Goal: Task Accomplishment & Management: Use online tool/utility

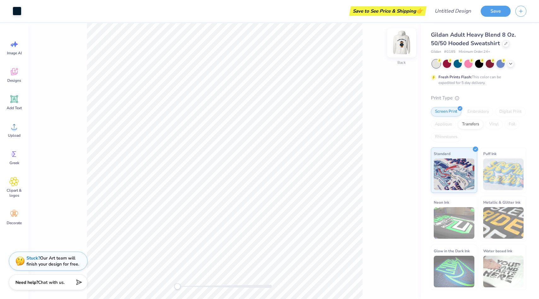
click at [398, 47] on img at bounding box center [401, 42] width 25 height 25
click at [455, 63] on div at bounding box center [458, 63] width 8 height 8
click at [498, 64] on div at bounding box center [500, 63] width 8 height 8
click at [488, 65] on div at bounding box center [490, 63] width 8 height 8
click at [483, 65] on div at bounding box center [479, 63] width 8 height 8
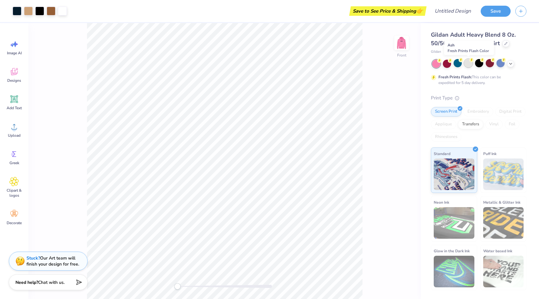
click at [468, 64] on div at bounding box center [468, 63] width 8 height 8
click at [457, 64] on div at bounding box center [458, 63] width 8 height 8
click at [448, 65] on div at bounding box center [447, 63] width 8 height 8
click at [434, 65] on div at bounding box center [436, 64] width 8 height 8
click at [508, 65] on icon at bounding box center [510, 63] width 5 height 5
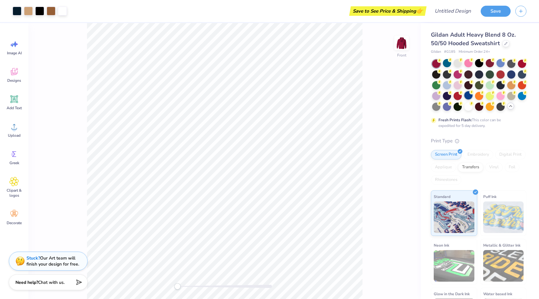
click at [467, 94] on div at bounding box center [468, 95] width 8 height 8
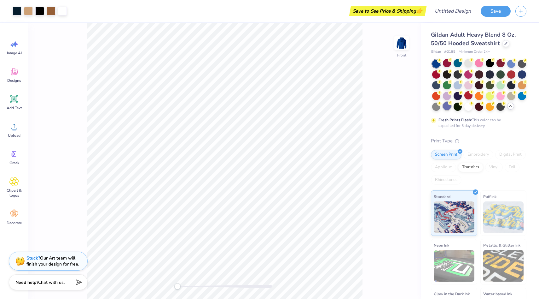
click at [450, 107] on div at bounding box center [447, 106] width 8 height 8
click at [445, 107] on div at bounding box center [447, 106] width 8 height 8
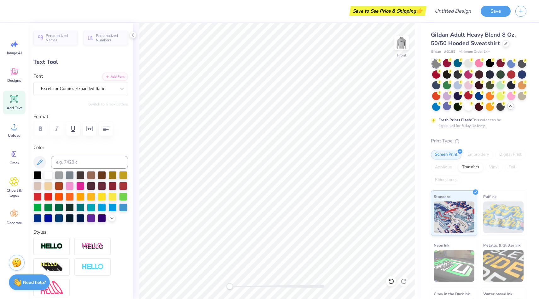
scroll to position [0, 0]
type textarea "\"
type input "2.28"
type input "0.78"
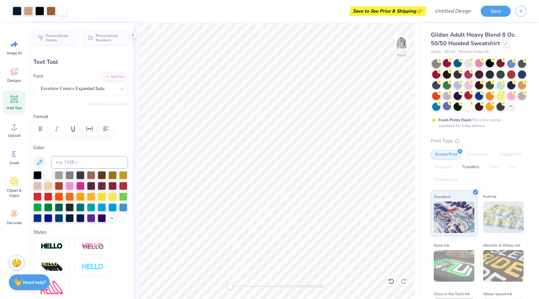
type input "13.59"
type textarea "KBO"
type input "1.96"
type input "0.75"
type input "13.67"
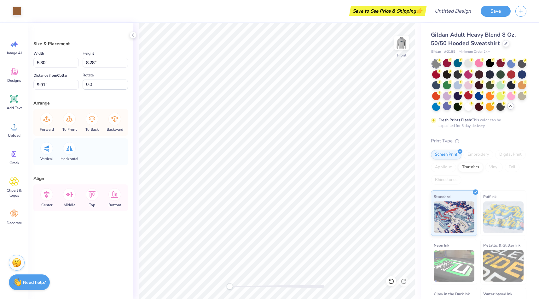
type input "5.61"
type input "8.77"
type input "9.42"
type input "5.30"
type input "8.29"
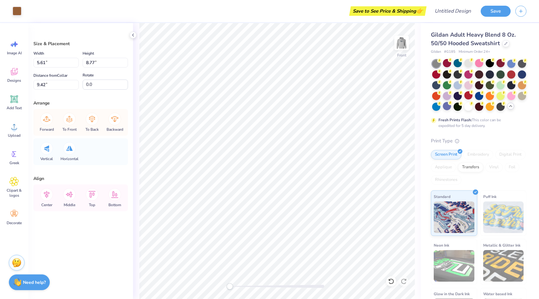
type input "9.90"
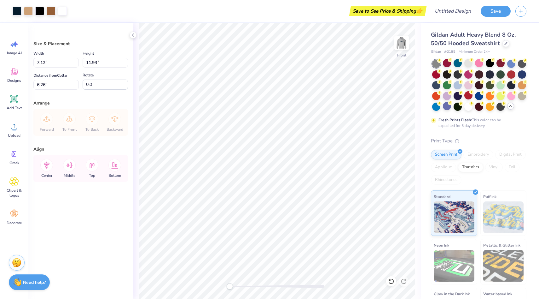
type input "7.12"
type input "11.93"
type input "6.99"
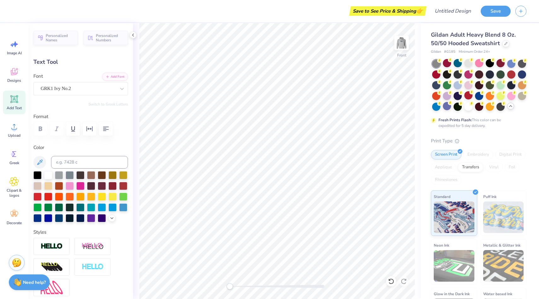
type input "1.89"
type input "0.72"
type input "13.24"
click at [401, 44] on img at bounding box center [401, 42] width 25 height 25
type input "7.93"
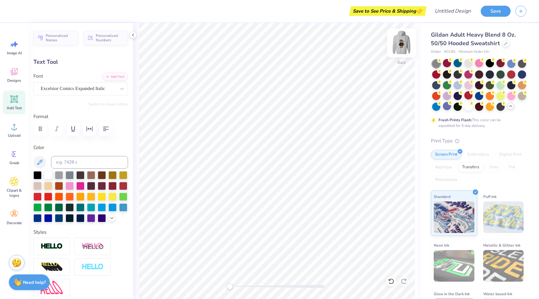
type input "3.74"
type input "2.09"
type input "5.21"
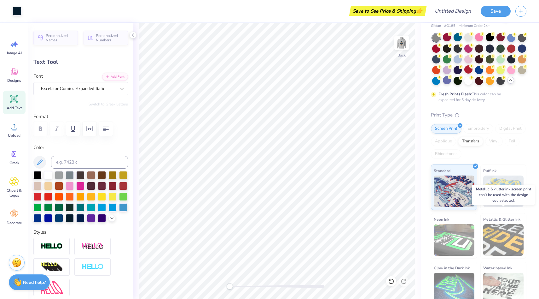
scroll to position [30, 0]
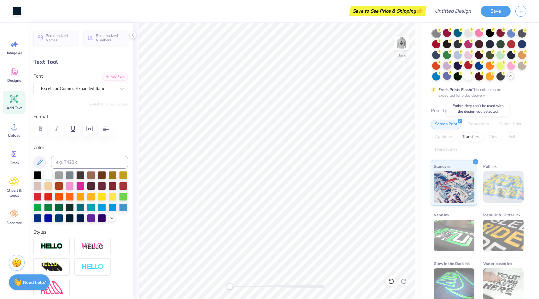
click at [473, 125] on div "Embroidery" at bounding box center [478, 123] width 30 height 9
click at [403, 41] on img at bounding box center [401, 42] width 25 height 25
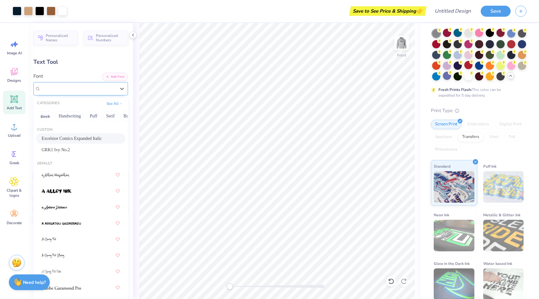
click at [76, 85] on div "Excelsior Comics Expanded Italic" at bounding box center [78, 89] width 76 height 10
click at [78, 138] on span "Excelsior Comics Expanded Italic" at bounding box center [72, 138] width 60 height 7
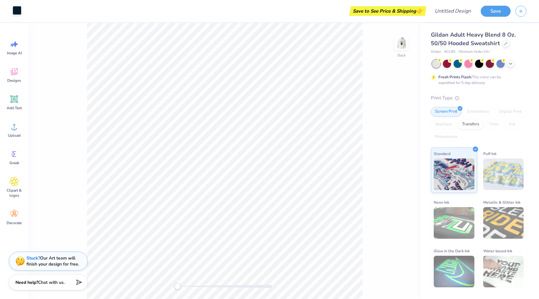
click at [19, 13] on div at bounding box center [17, 10] width 9 height 9
click at [403, 44] on img at bounding box center [401, 42] width 25 height 25
